Goal: Find specific page/section: Find specific page/section

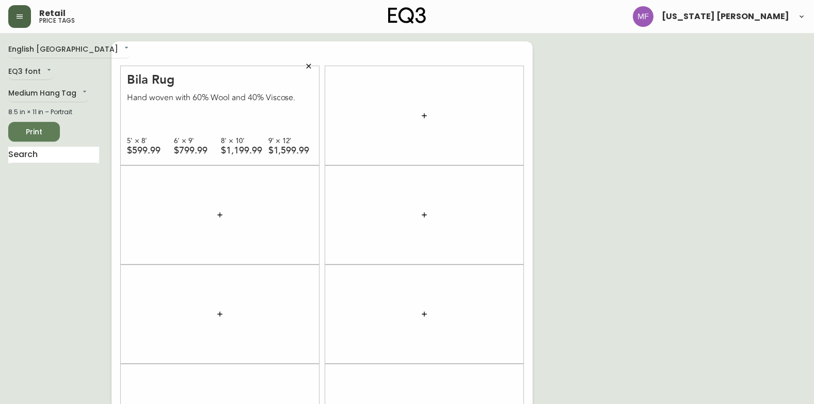
click at [16, 21] on button "button" at bounding box center [19, 16] width 23 height 23
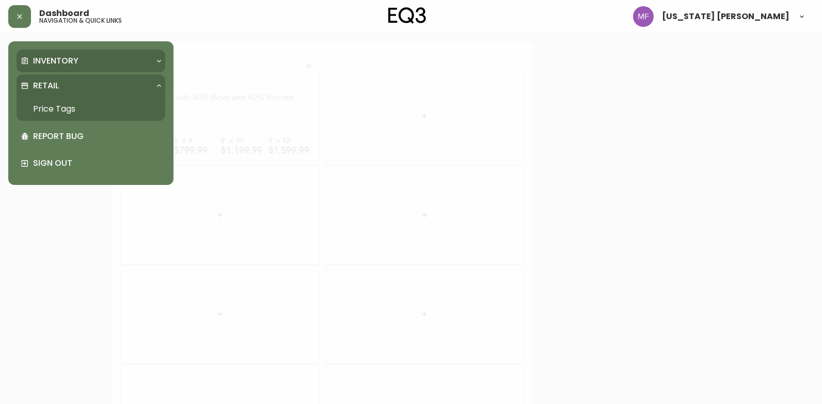
click at [121, 56] on div "Inventory" at bounding box center [86, 60] width 130 height 11
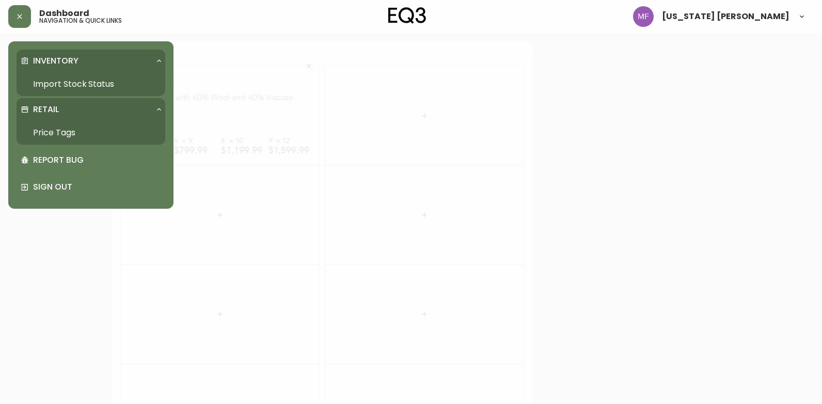
click at [129, 87] on link "Import Stock Status" at bounding box center [91, 84] width 149 height 24
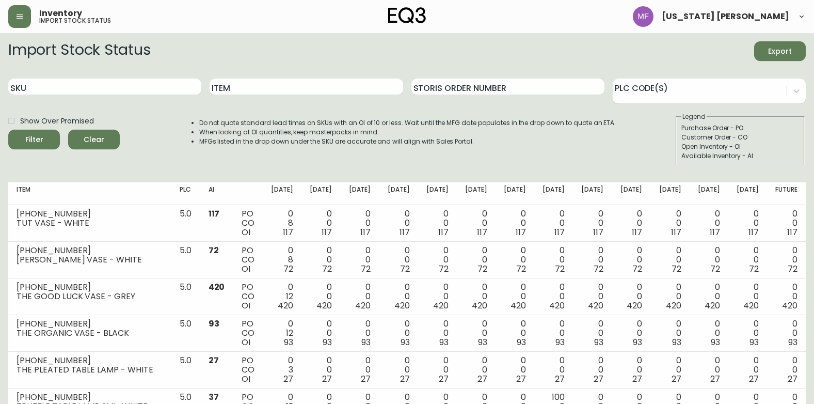
click at [5, 8] on header "Inventory import stock status [US_STATE] [PERSON_NAME]" at bounding box center [407, 16] width 814 height 33
click at [20, 18] on icon "button" at bounding box center [19, 16] width 8 height 8
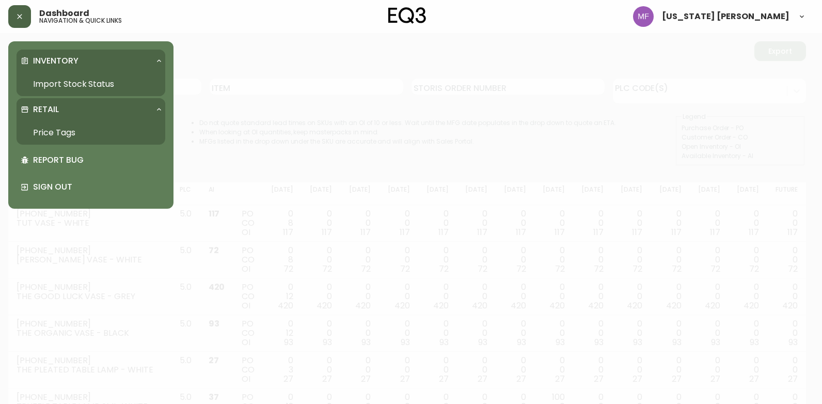
click at [79, 134] on link "Price Tags" at bounding box center [91, 133] width 149 height 24
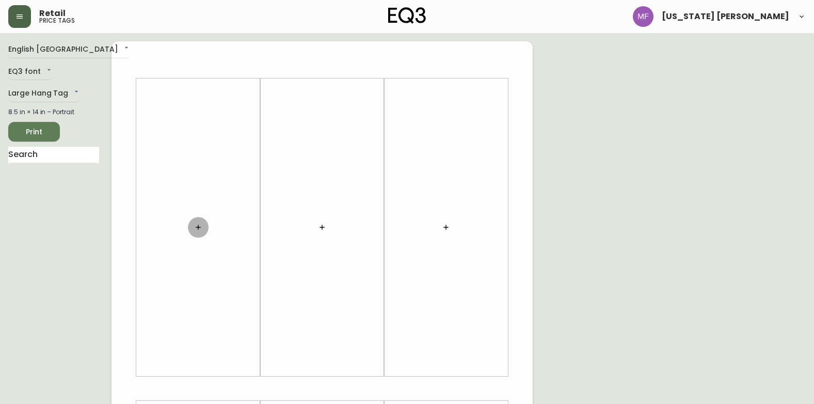
click at [197, 223] on icon "button" at bounding box center [198, 227] width 8 height 8
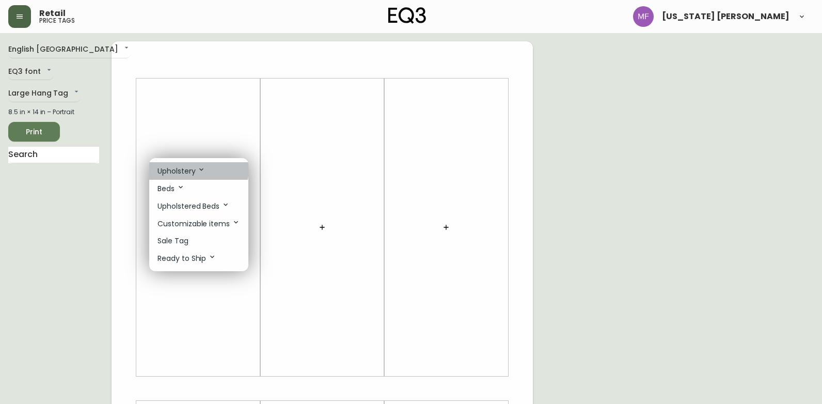
click at [182, 168] on p "Upholstery" at bounding box center [181, 170] width 48 height 11
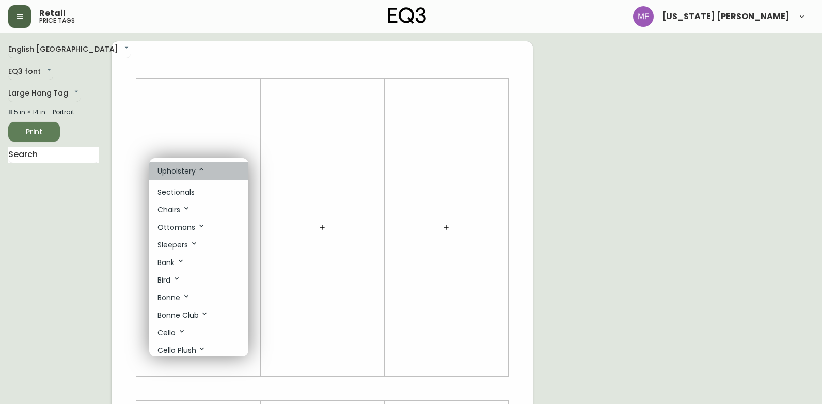
click at [197, 168] on icon at bounding box center [201, 169] width 8 height 8
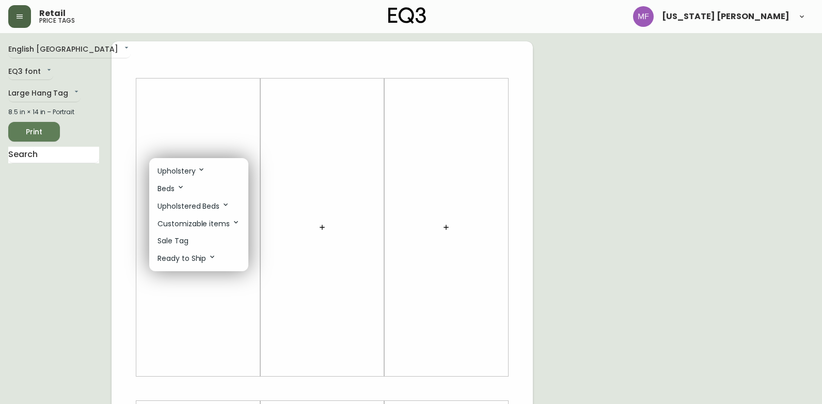
drag, startPoint x: 38, startPoint y: 225, endPoint x: 45, endPoint y: 203, distance: 23.5
click at [39, 225] on div at bounding box center [411, 202] width 822 height 404
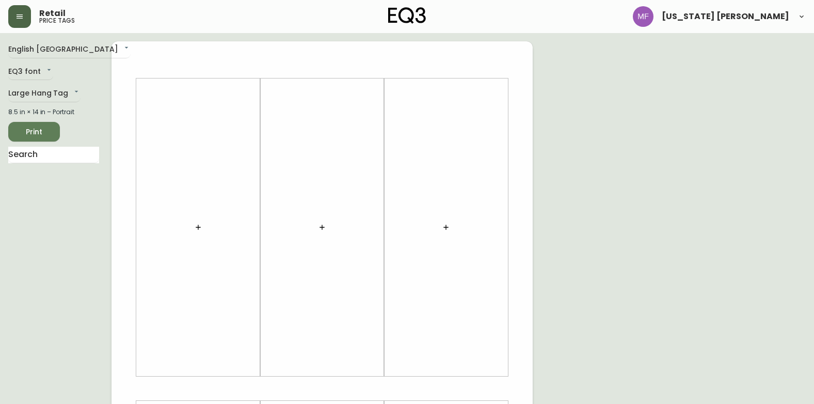
click at [19, 14] on icon "button" at bounding box center [20, 16] width 6 height 4
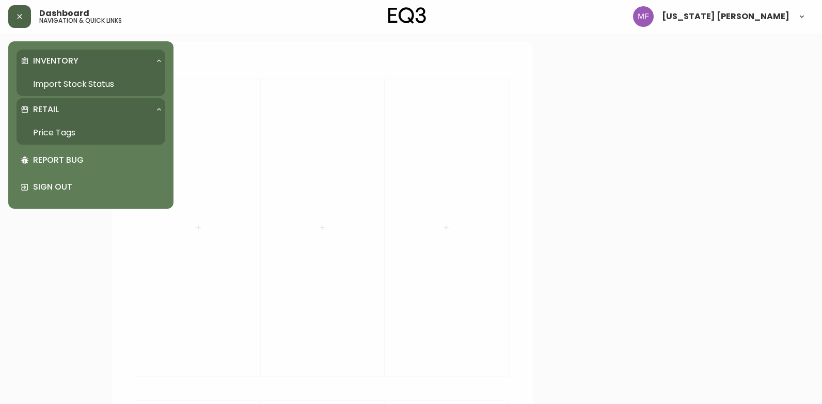
click at [156, 60] on icon at bounding box center [159, 61] width 8 height 8
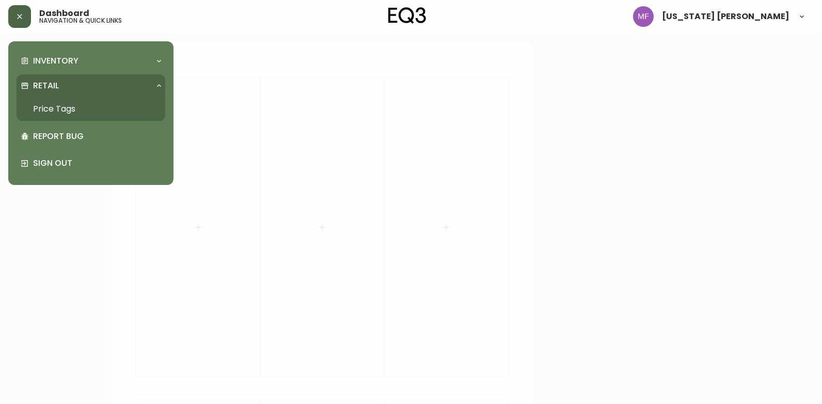
click at [151, 77] on div "Retail" at bounding box center [91, 85] width 149 height 23
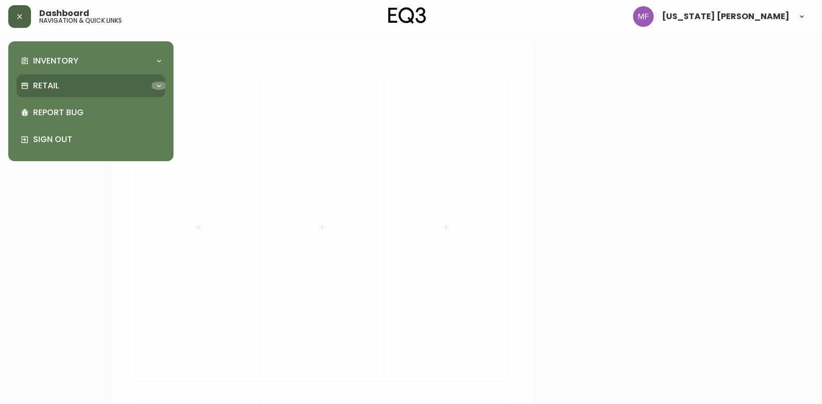
click at [152, 88] on div at bounding box center [159, 86] width 17 height 8
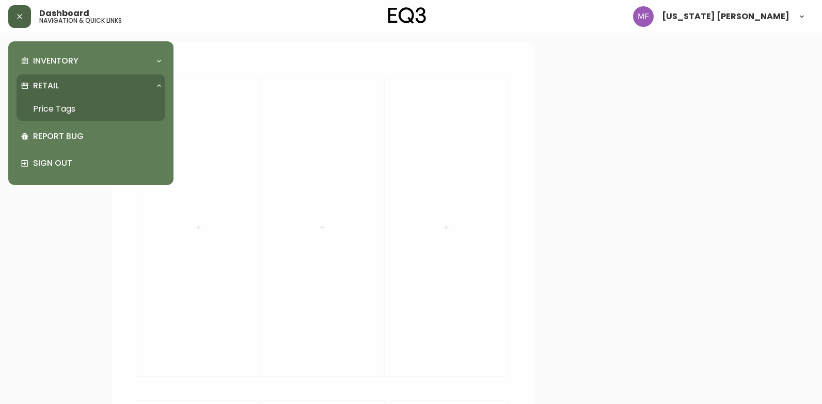
click at [77, 106] on link "Price Tags" at bounding box center [91, 109] width 149 height 24
